Goal: Transaction & Acquisition: Book appointment/travel/reservation

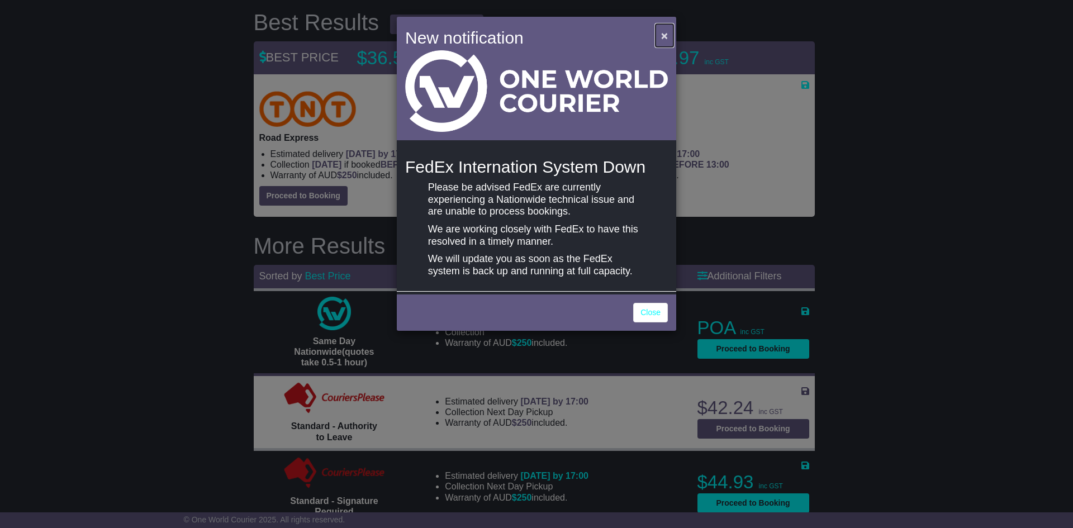
click at [667, 28] on button "×" at bounding box center [664, 35] width 18 height 23
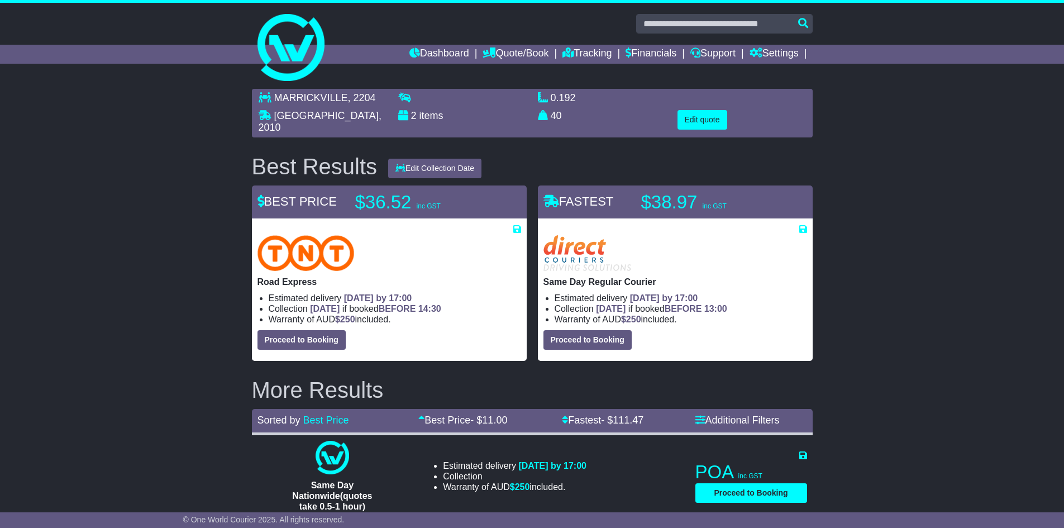
click at [711, 109] on div at bounding box center [742, 101] width 140 height 18
click at [714, 118] on button "Edit quote" at bounding box center [703, 120] width 50 height 20
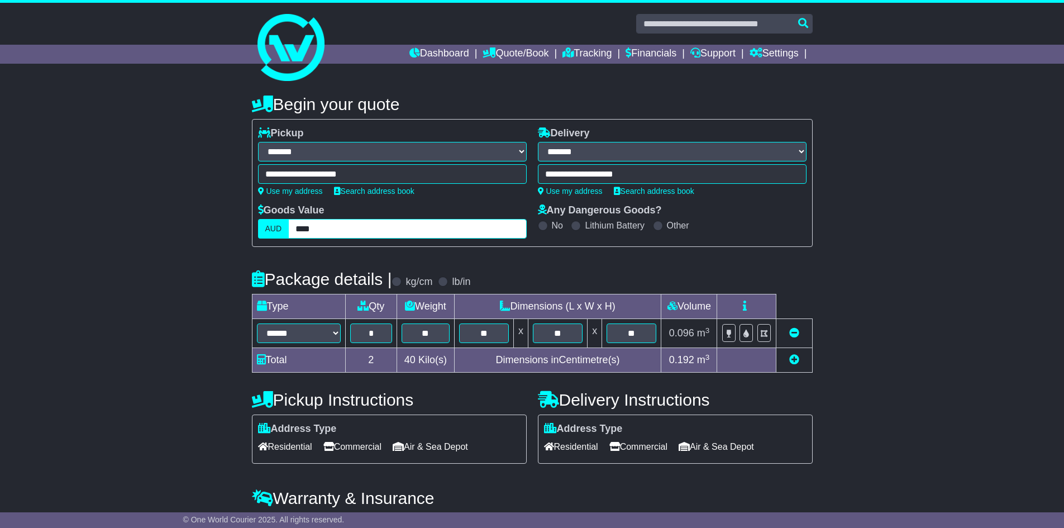
drag, startPoint x: 349, startPoint y: 234, endPoint x: 278, endPoint y: 234, distance: 71.0
click at [278, 234] on div "AUD ****" at bounding box center [392, 229] width 269 height 20
click at [750, 263] on div "**********" at bounding box center [532, 307] width 561 height 436
click at [470, 236] on input "text" at bounding box center [407, 229] width 238 height 20
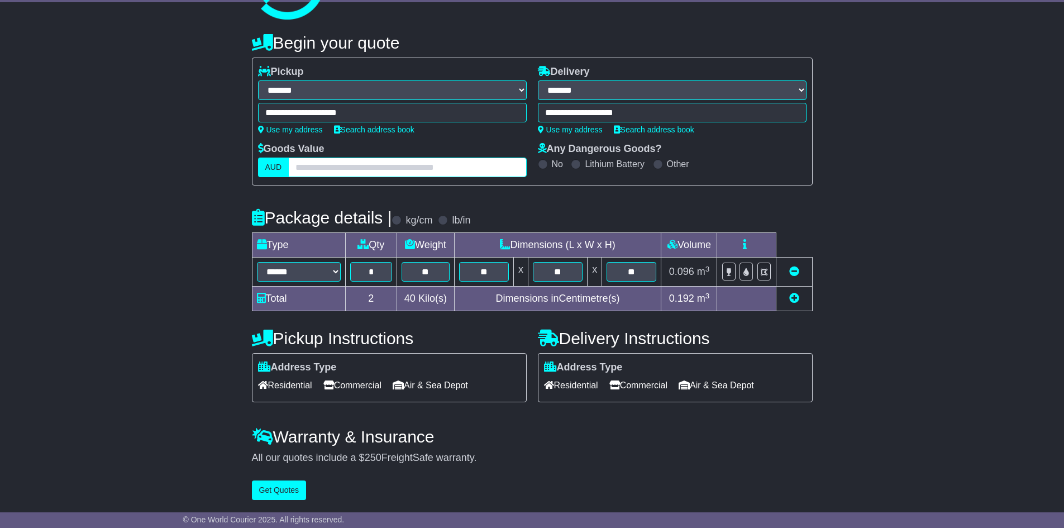
scroll to position [63, 0]
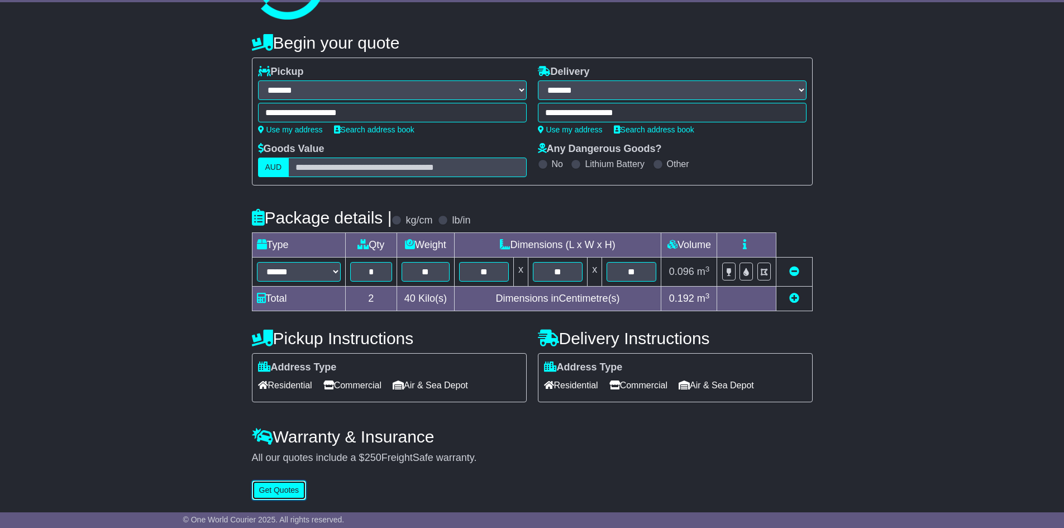
click at [282, 488] on button "Get Quotes" at bounding box center [279, 490] width 55 height 20
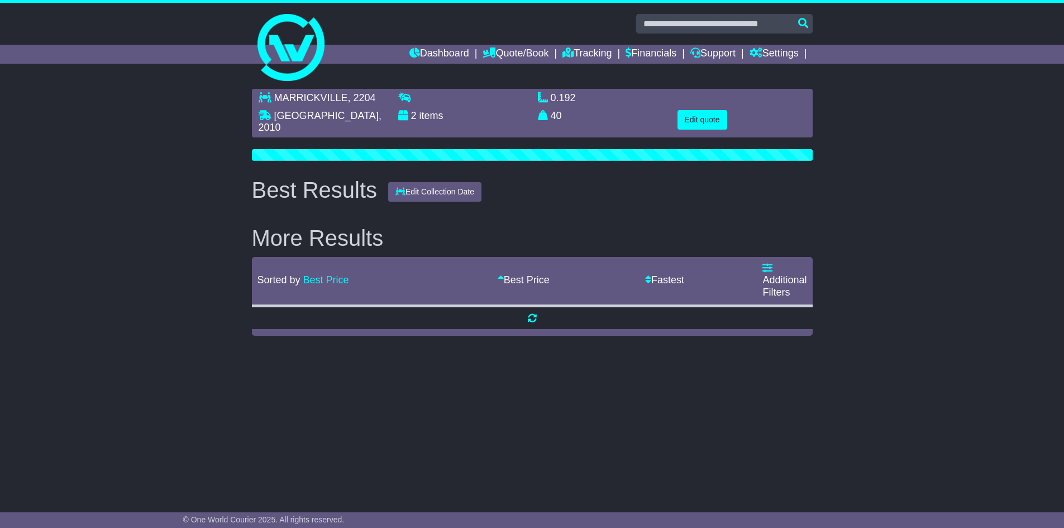
scroll to position [0, 0]
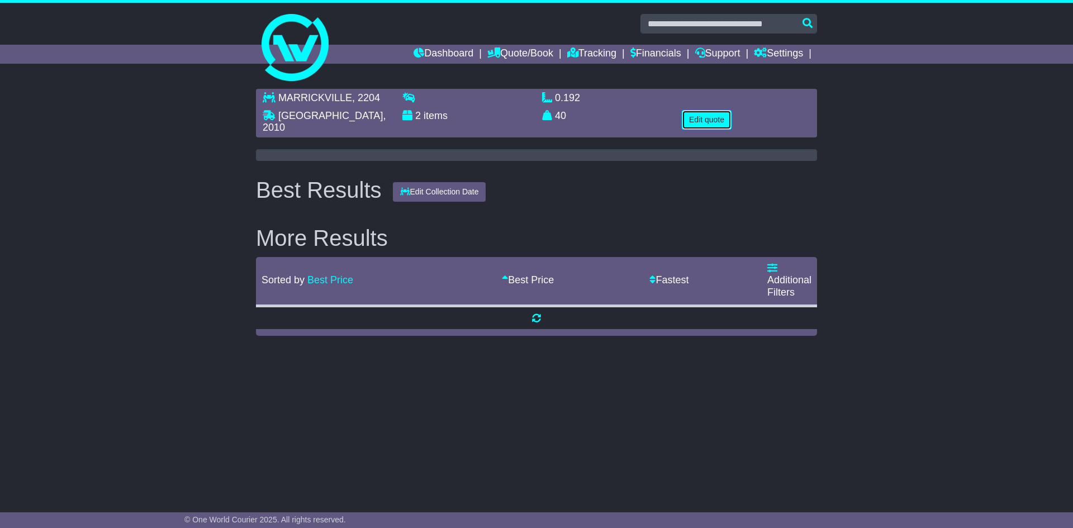
click at [707, 123] on button "Edit quote" at bounding box center [707, 120] width 50 height 20
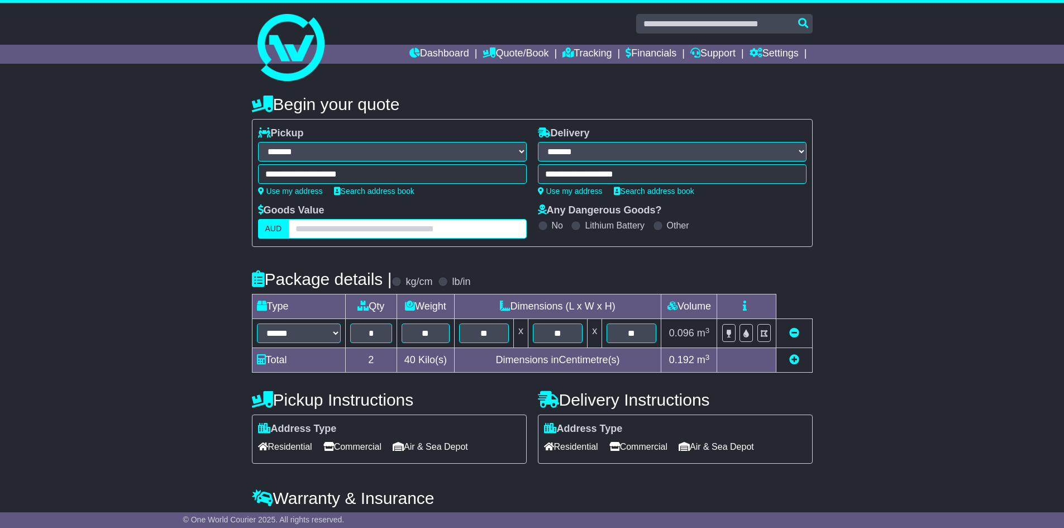
click at [404, 227] on input "text" at bounding box center [407, 229] width 238 height 20
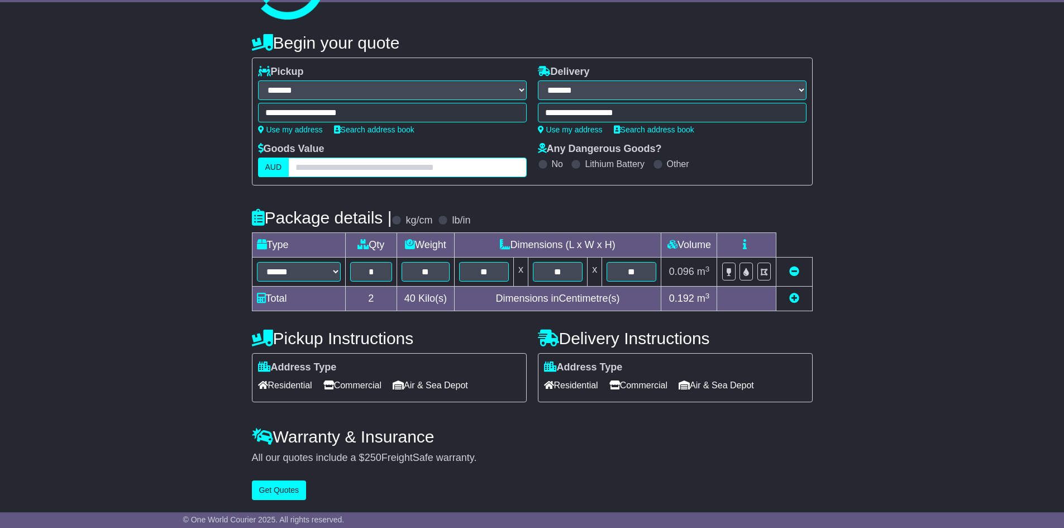
scroll to position [63, 0]
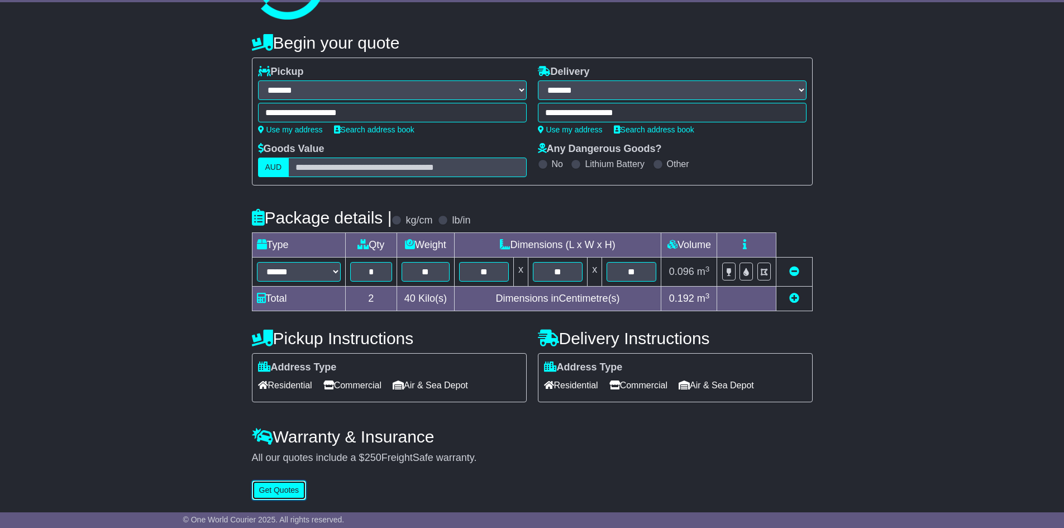
click at [281, 495] on button "Get Quotes" at bounding box center [279, 490] width 55 height 20
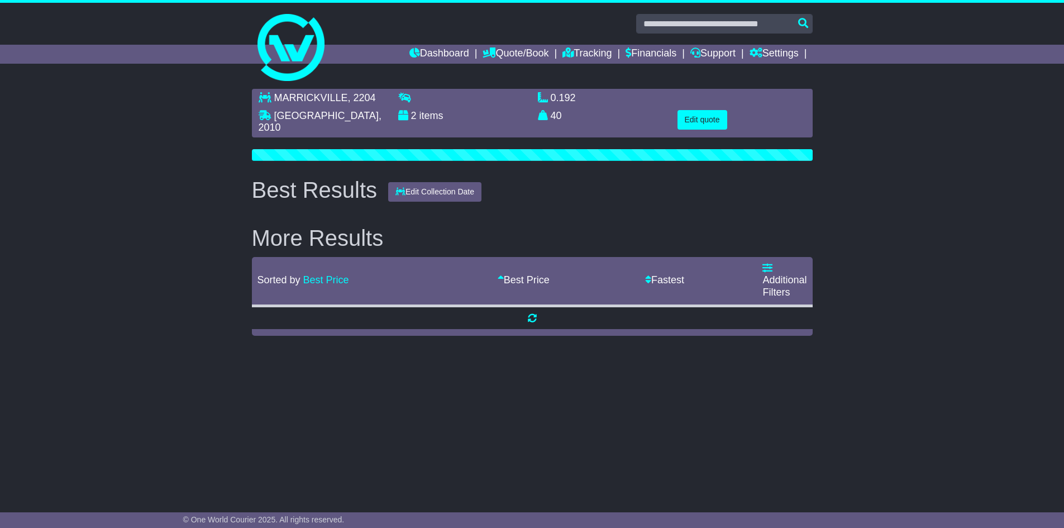
scroll to position [0, 0]
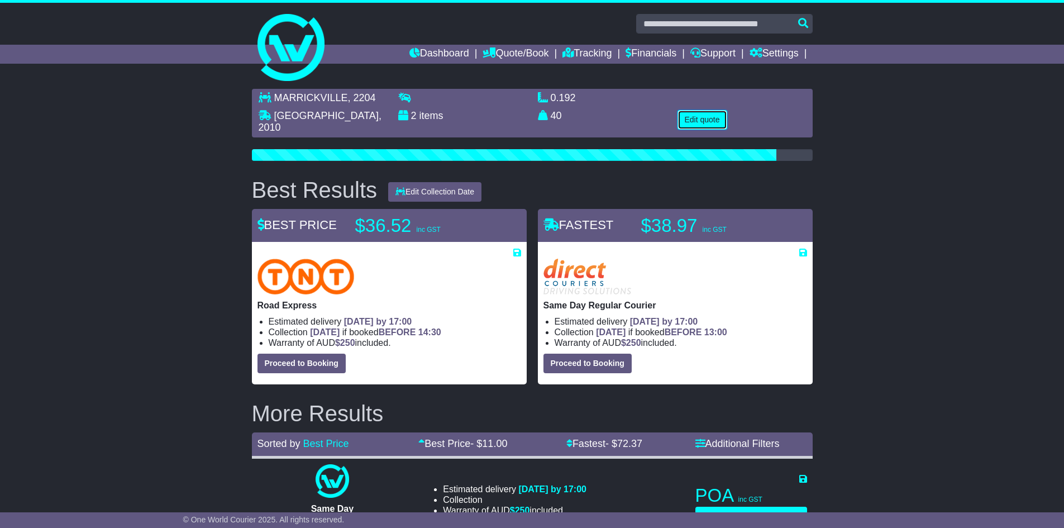
click at [708, 123] on button "Edit quote" at bounding box center [703, 120] width 50 height 20
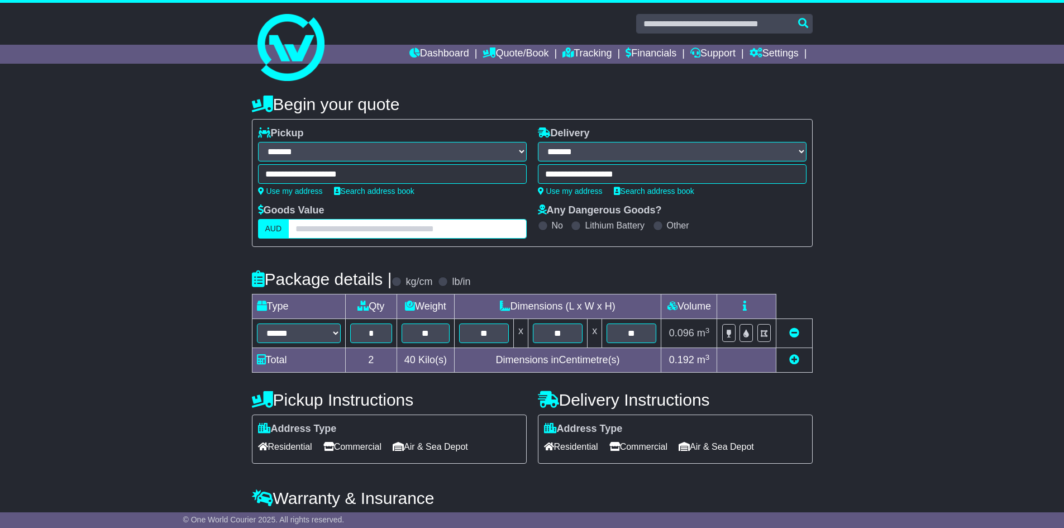
click at [368, 230] on input "text" at bounding box center [407, 229] width 238 height 20
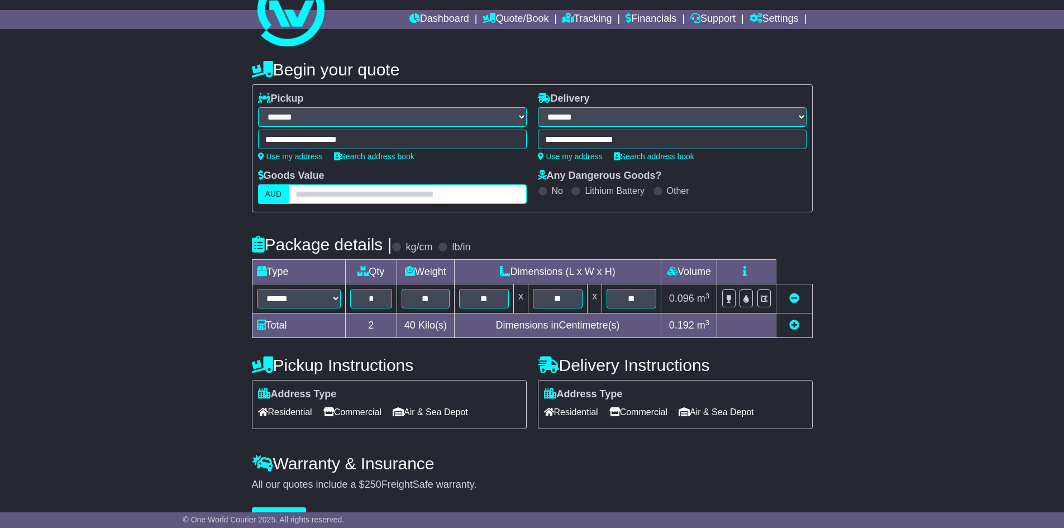
scroll to position [63, 0]
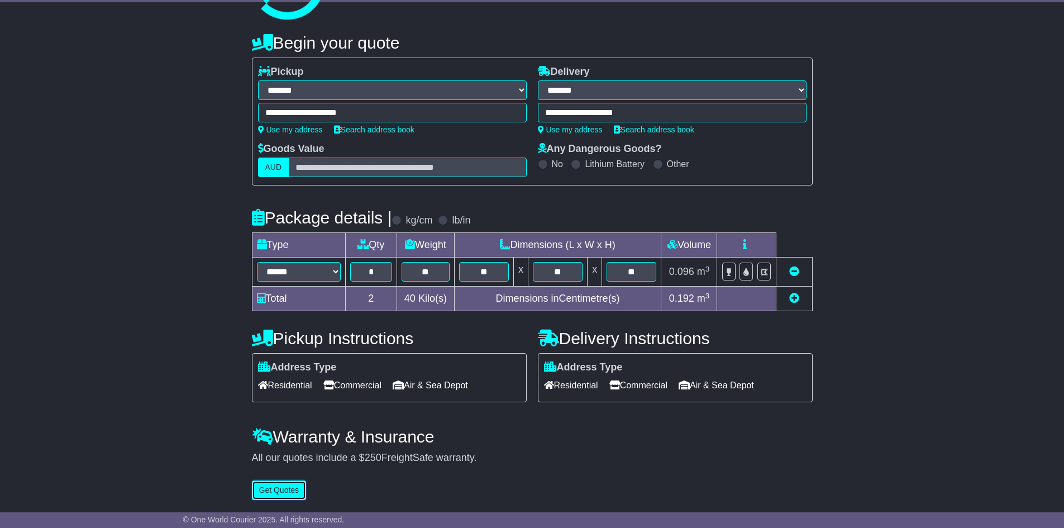
click at [288, 493] on button "Get Quotes" at bounding box center [279, 490] width 55 height 20
